Goal: Transaction & Acquisition: Download file/media

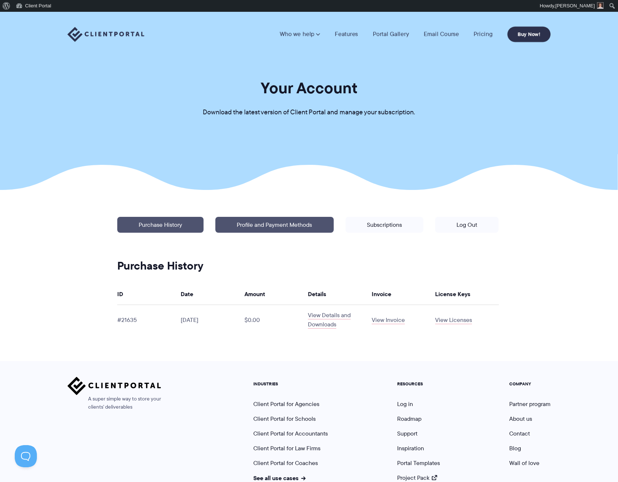
click at [277, 227] on link "Profile and Payment Methods" at bounding box center [274, 225] width 118 height 16
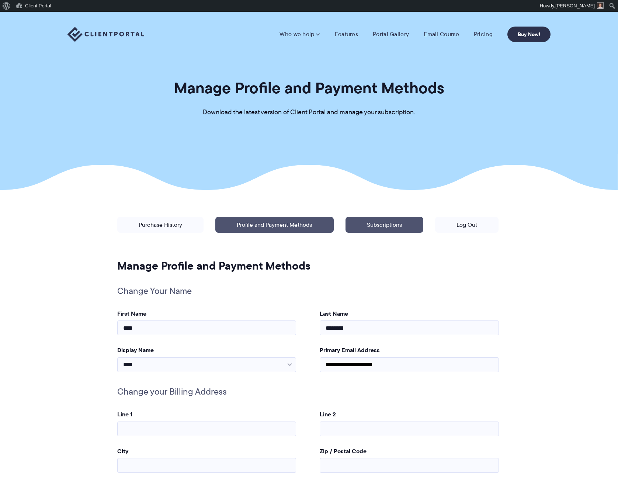
click at [391, 225] on link "Subscriptions" at bounding box center [385, 225] width 78 height 16
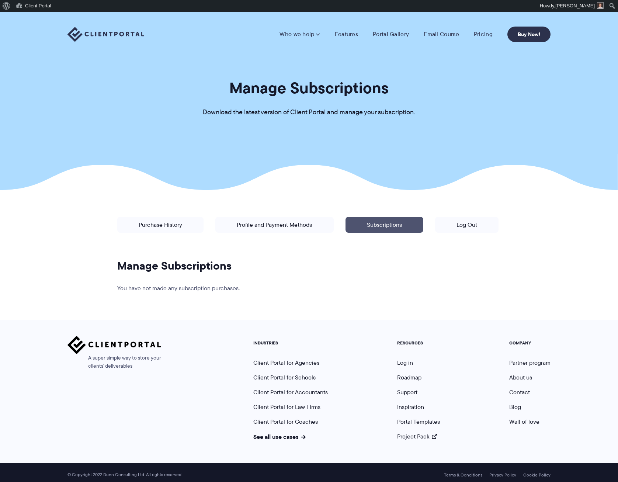
click at [169, 235] on p "Manage your account: Purchase History | Profile and Payment Methods | Subscript…" at bounding box center [307, 238] width 393 height 54
click at [168, 230] on link "Purchase History" at bounding box center [160, 225] width 86 height 16
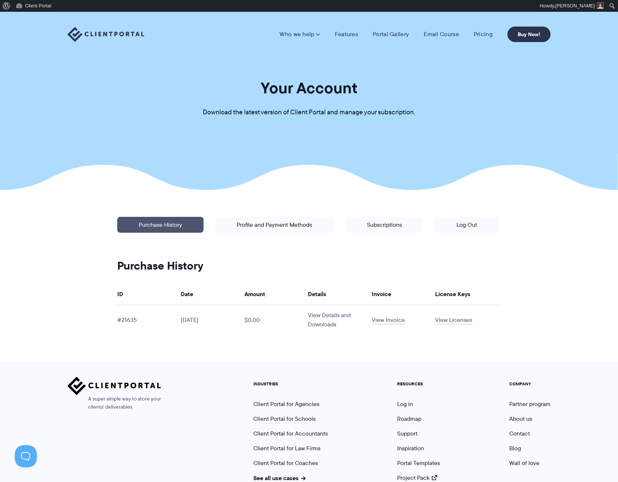
click at [323, 319] on link "View Details and Downloads" at bounding box center [329, 320] width 43 height 18
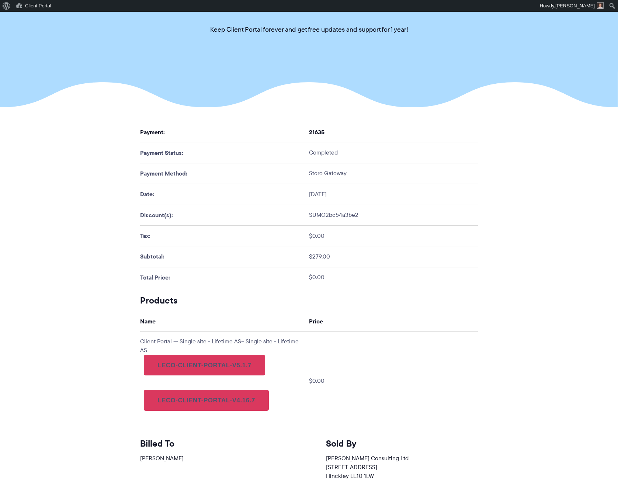
scroll to position [221, 0]
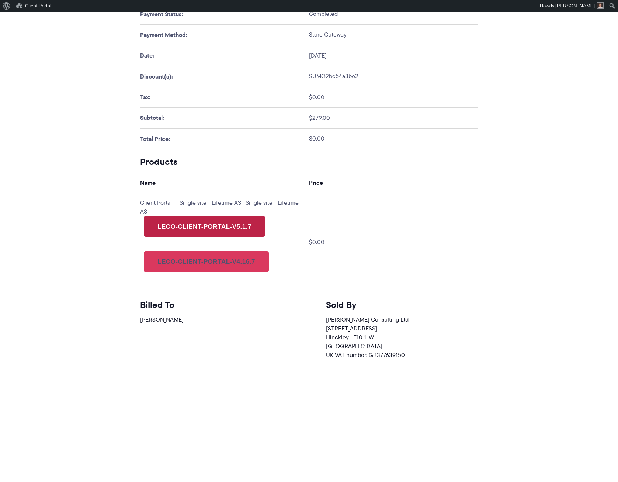
click at [249, 222] on link "leco-client-portal-v5.1.7" at bounding box center [204, 226] width 121 height 21
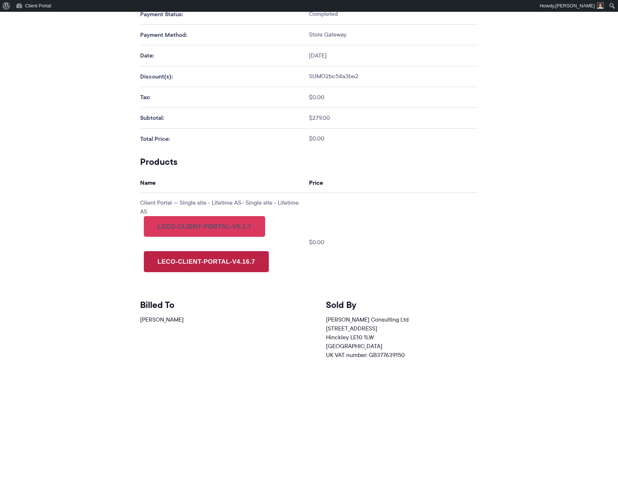
click at [197, 264] on link "leco-client-portal-v4.16.7" at bounding box center [206, 261] width 125 height 21
click at [93, 228] on section "Congrats, you’re in Download Client Portal below and check your inbox for some …" at bounding box center [309, 305] width 618 height 672
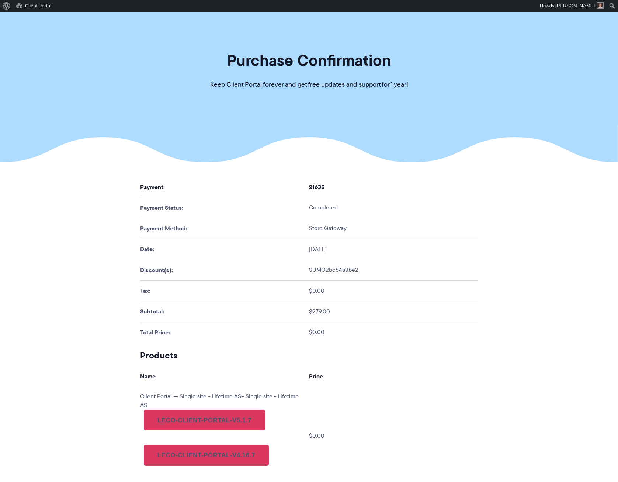
scroll to position [0, 0]
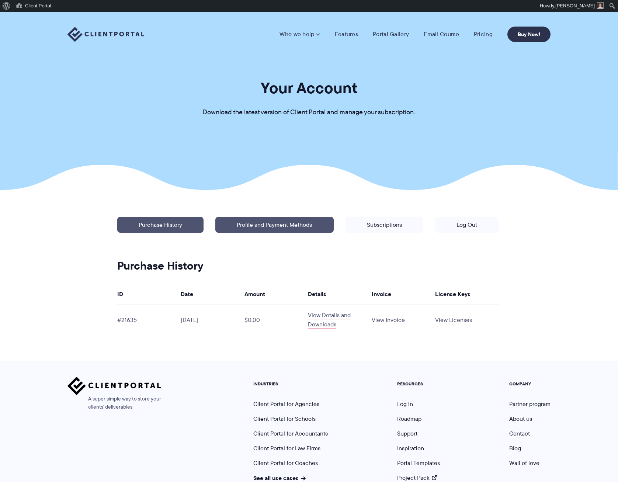
click at [280, 221] on link "Profile and Payment Methods" at bounding box center [274, 225] width 118 height 16
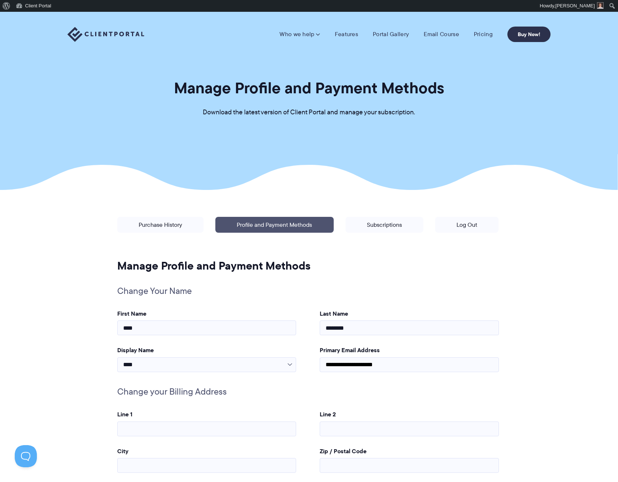
drag, startPoint x: 534, startPoint y: 250, endPoint x: 529, endPoint y: 235, distance: 15.5
click at [530, 235] on section "**********" at bounding box center [309, 416] width 618 height 452
drag, startPoint x: 404, startPoint y: 172, endPoint x: 401, endPoint y: 169, distance: 5.2
click at [401, 169] on section "Manage Profile and Payment Methods Download the latest version of Client Portal…" at bounding box center [309, 101] width 618 height 178
